Goal: Information Seeking & Learning: Learn about a topic

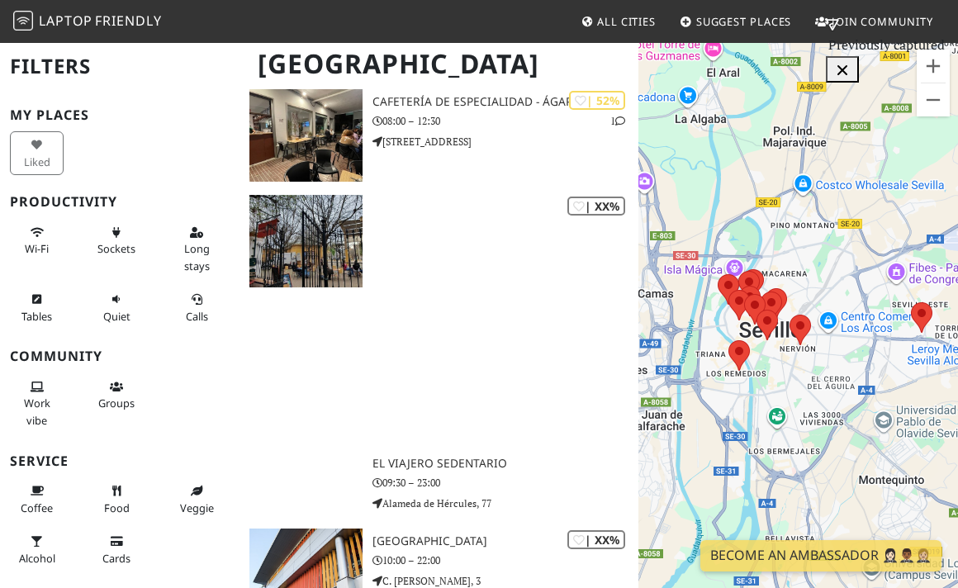
scroll to position [1740, 0]
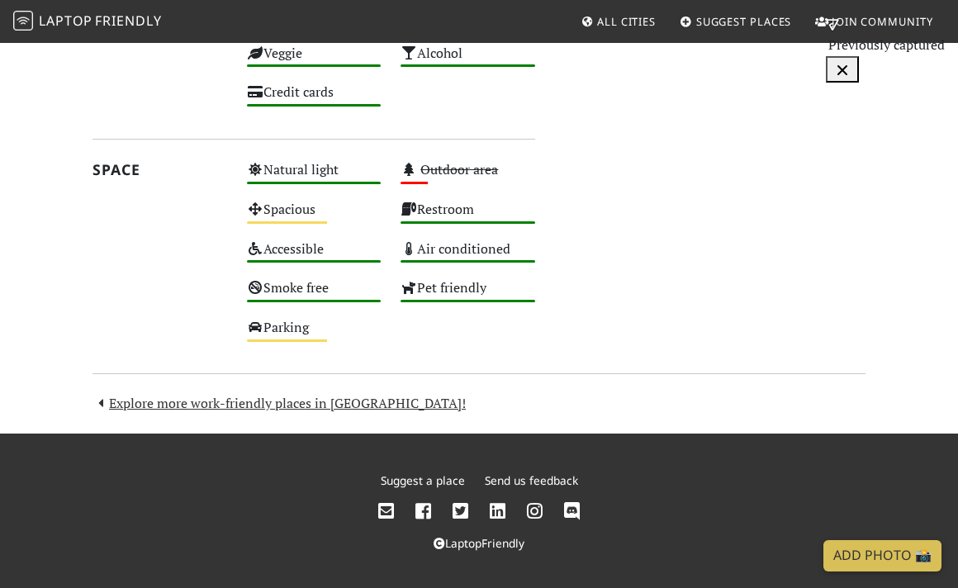
scroll to position [1033, 0]
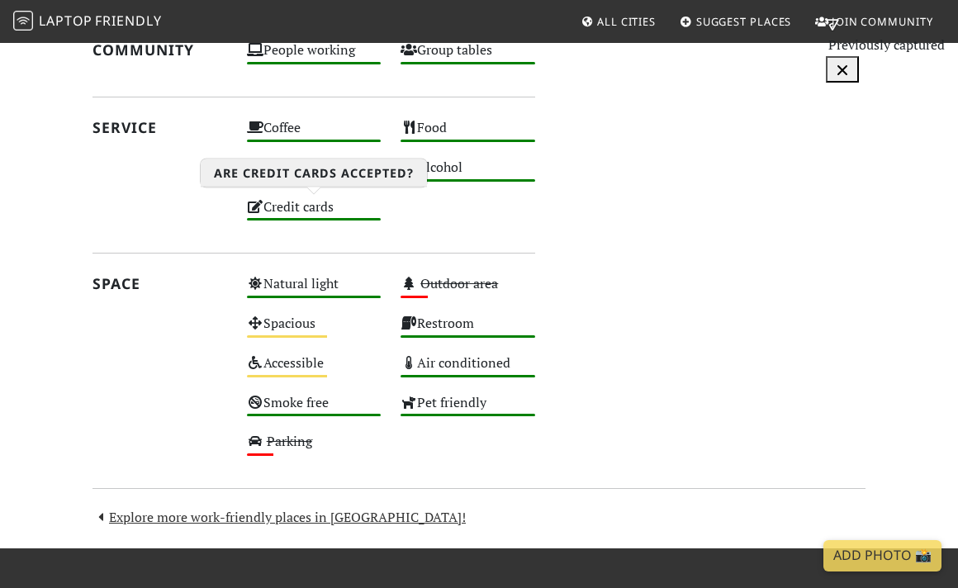
scroll to position [927, 0]
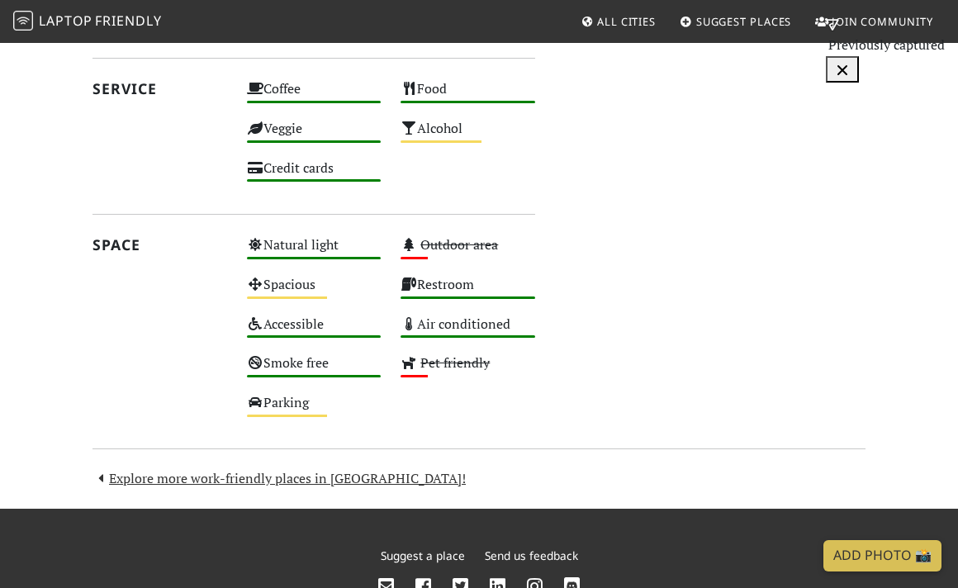
scroll to position [913, 0]
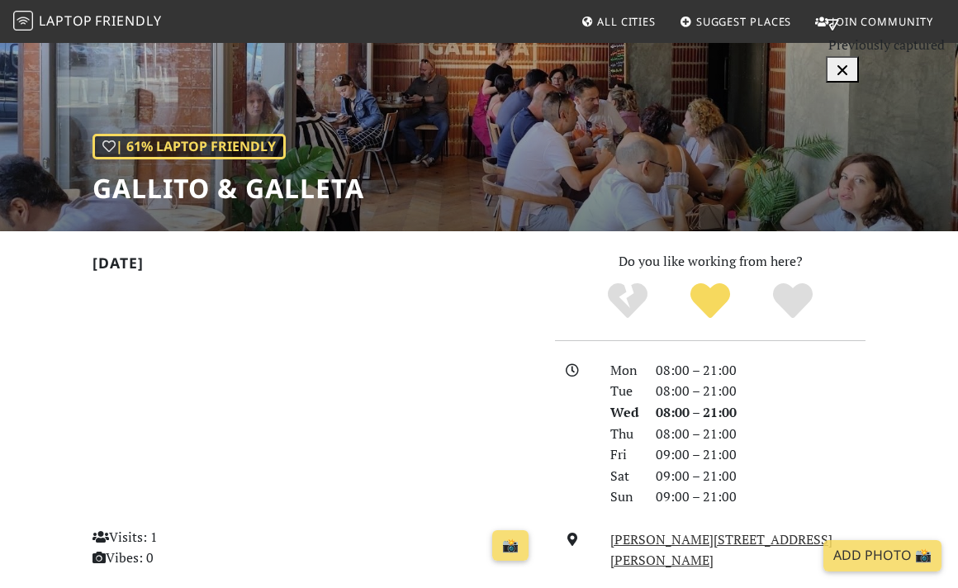
scroll to position [147, 0]
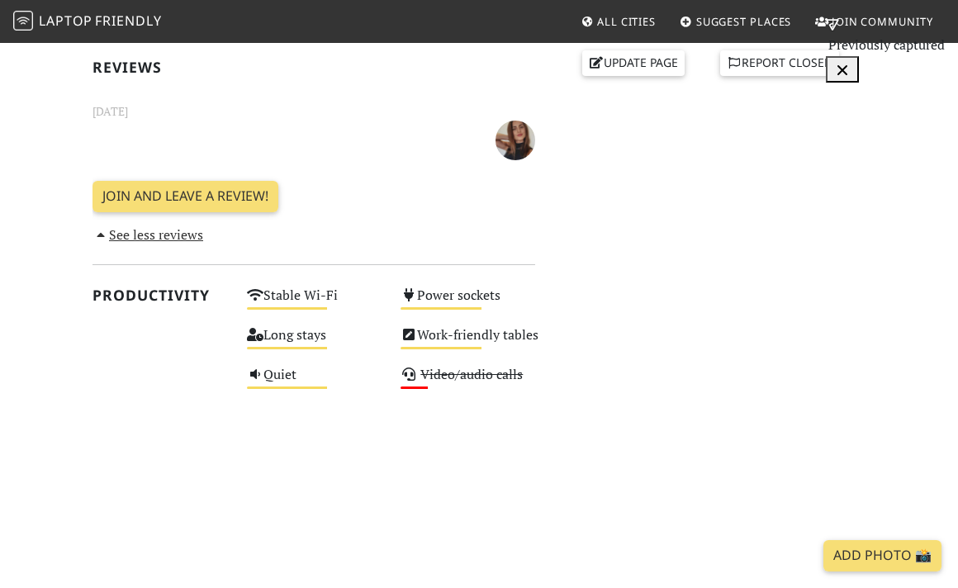
scroll to position [744, 0]
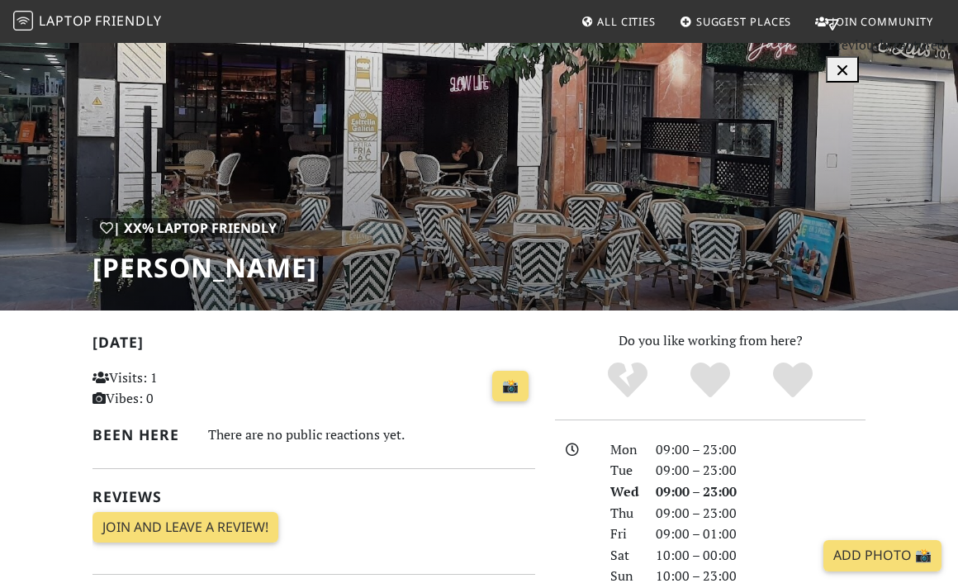
scroll to position [19, 0]
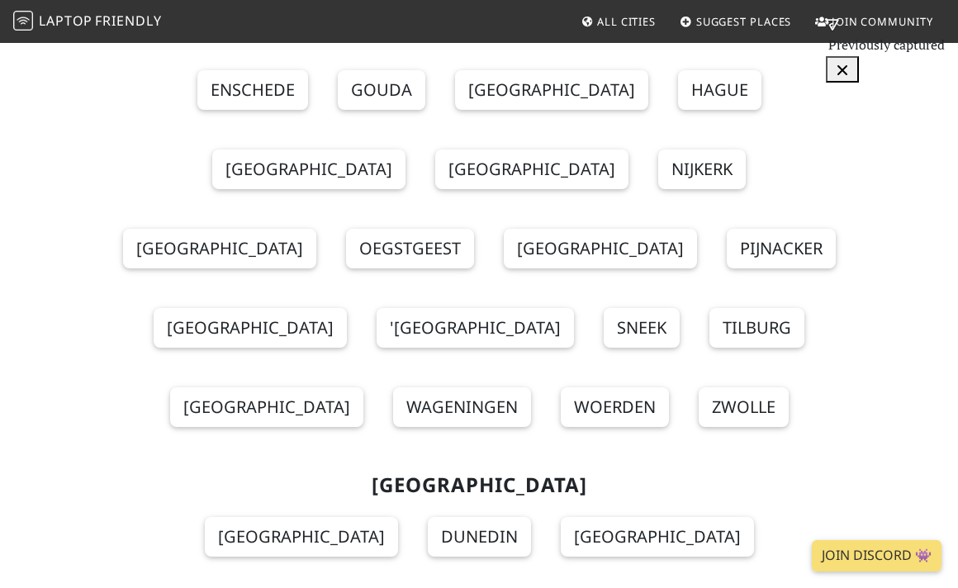
scroll to position [15080, 0]
